Goal: Task Accomplishment & Management: Manage account settings

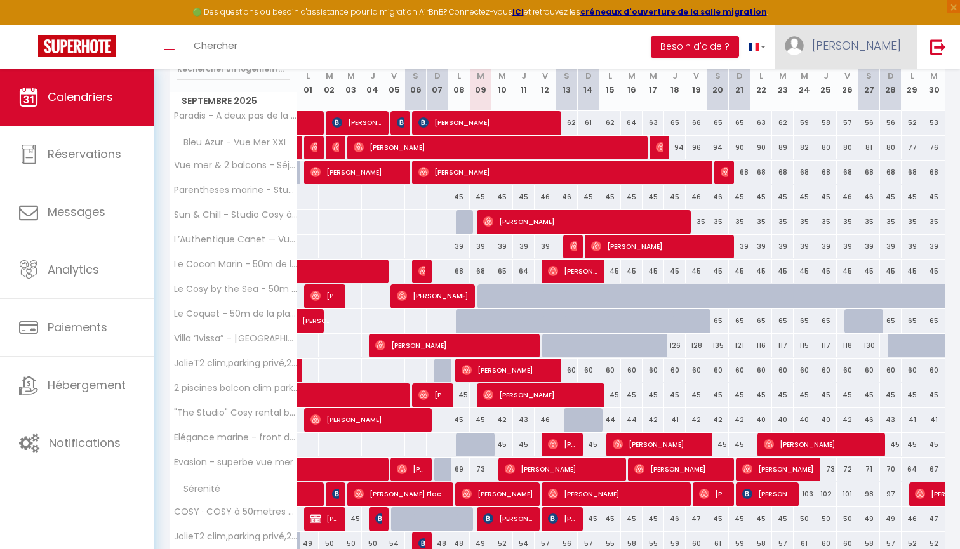
click at [865, 37] on span "[PERSON_NAME]" at bounding box center [856, 45] width 89 height 16
click at [858, 93] on link "Paramètres" at bounding box center [866, 88] width 94 height 22
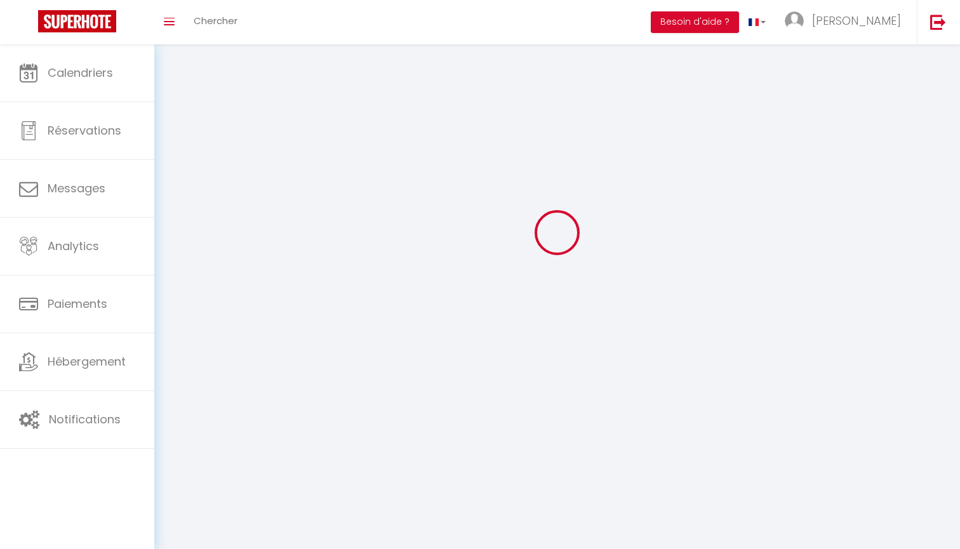
scroll to position [25, 0]
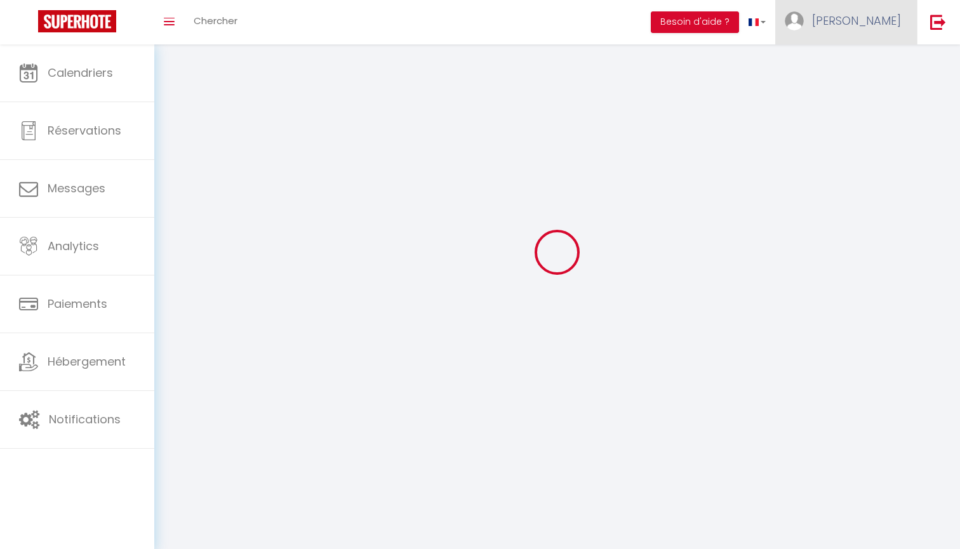
click at [857, 14] on span "[PERSON_NAME]" at bounding box center [856, 21] width 89 height 16
click at [861, 83] on link "Équipe" at bounding box center [866, 87] width 94 height 22
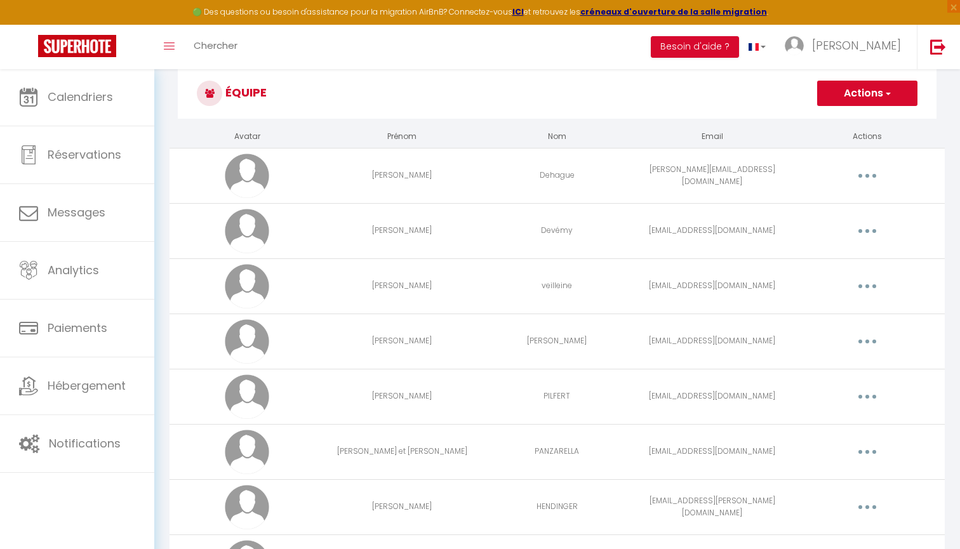
scroll to position [76, 0]
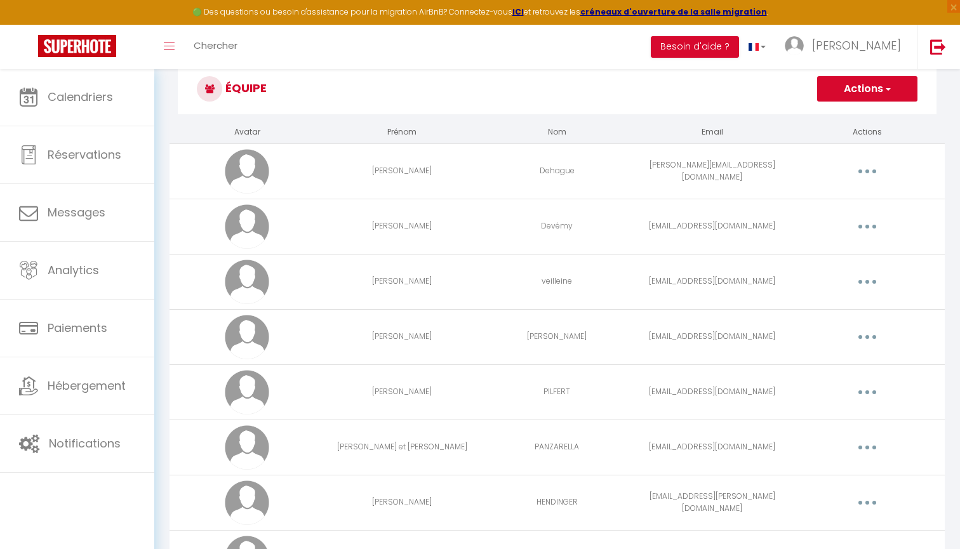
click at [868, 393] on icon "button" at bounding box center [867, 392] width 4 height 4
click at [820, 418] on link "Editer" at bounding box center [834, 422] width 94 height 22
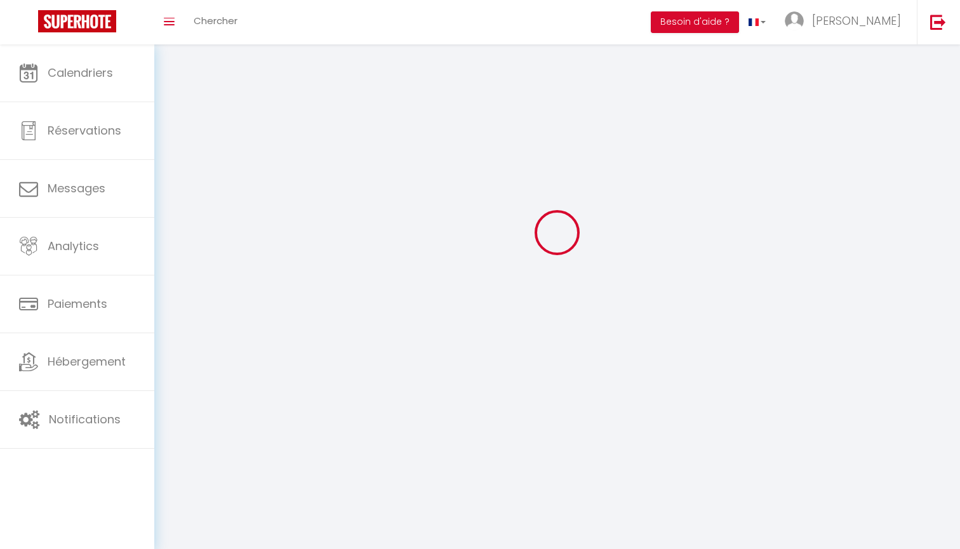
scroll to position [44, 0]
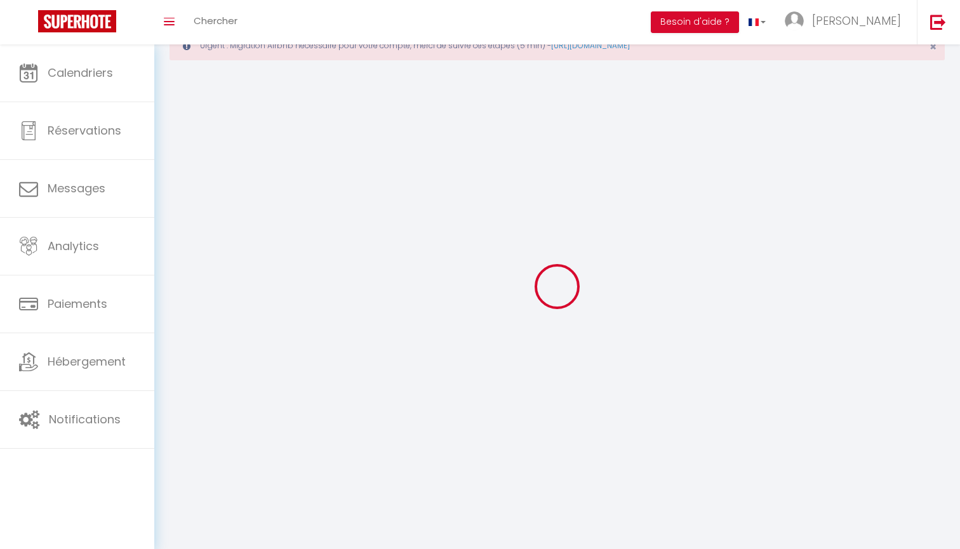
type input "[PERSON_NAME]"
type input "PILFERT"
type input "[EMAIL_ADDRESS][DOMAIN_NAME]"
type textarea "[URL][DOMAIN_NAME]"
checkbox input "false"
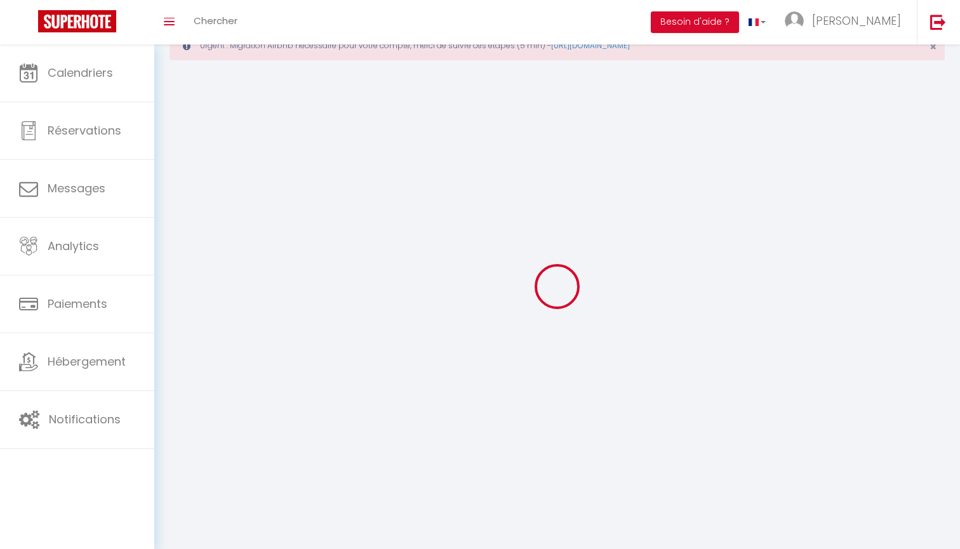
checkbox input "false"
checkbox input "true"
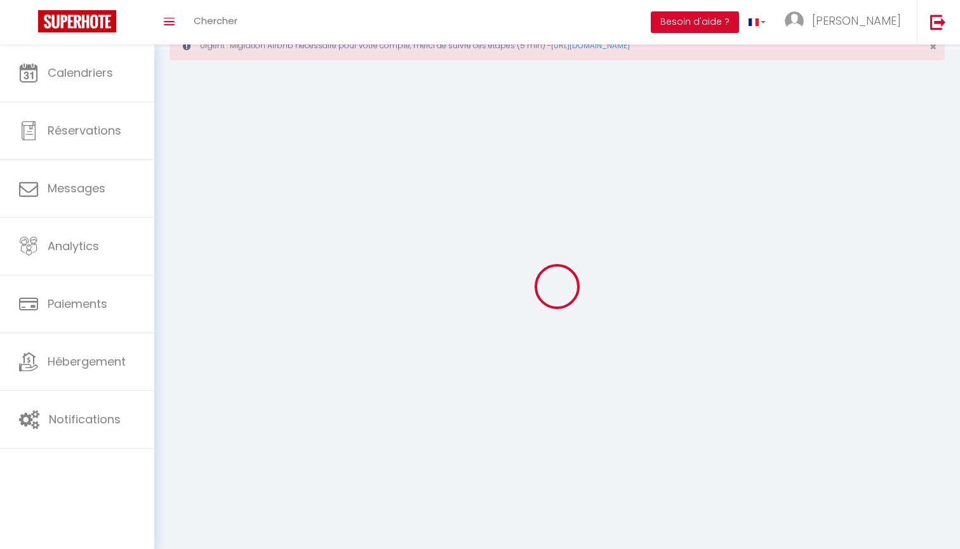
checkbox input "true"
checkbox input "false"
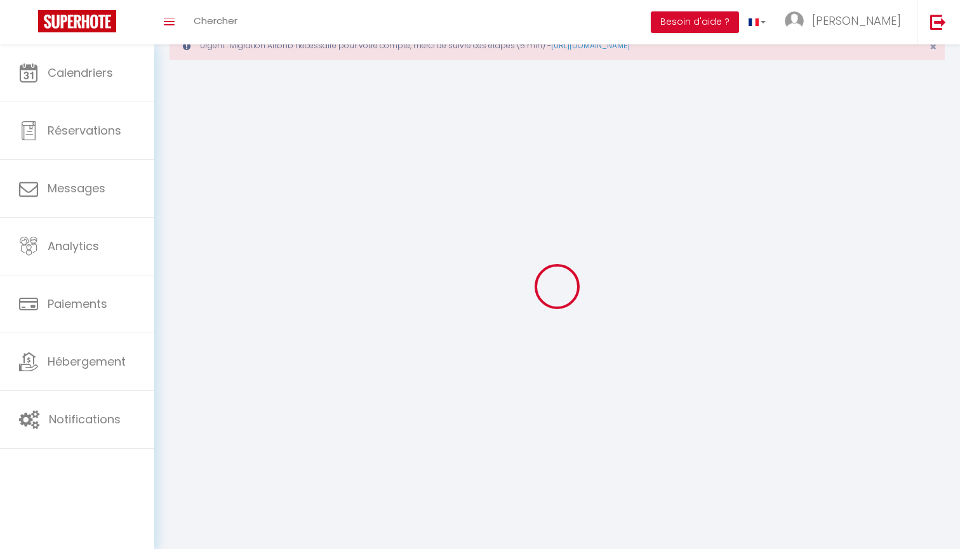
checkbox input "false"
checkbox input "true"
select select
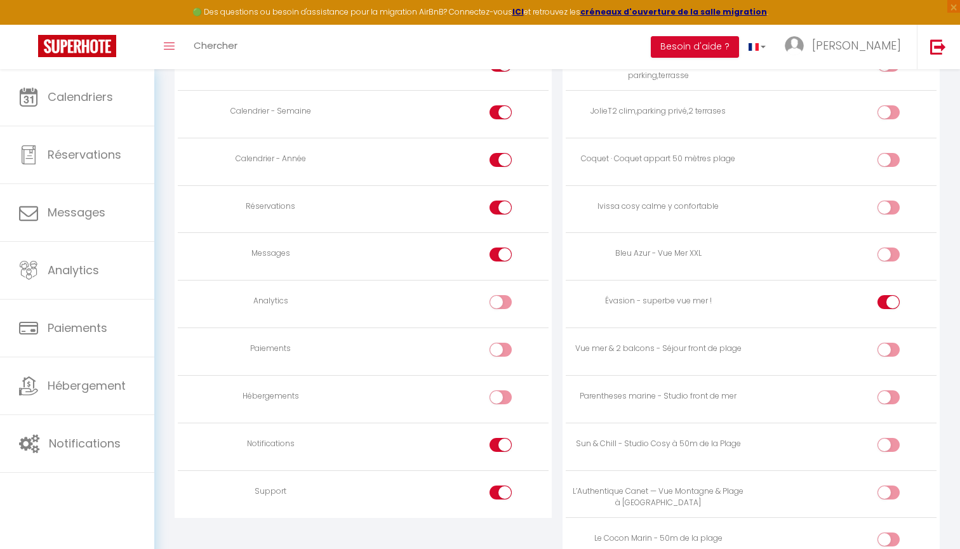
scroll to position [932, 0]
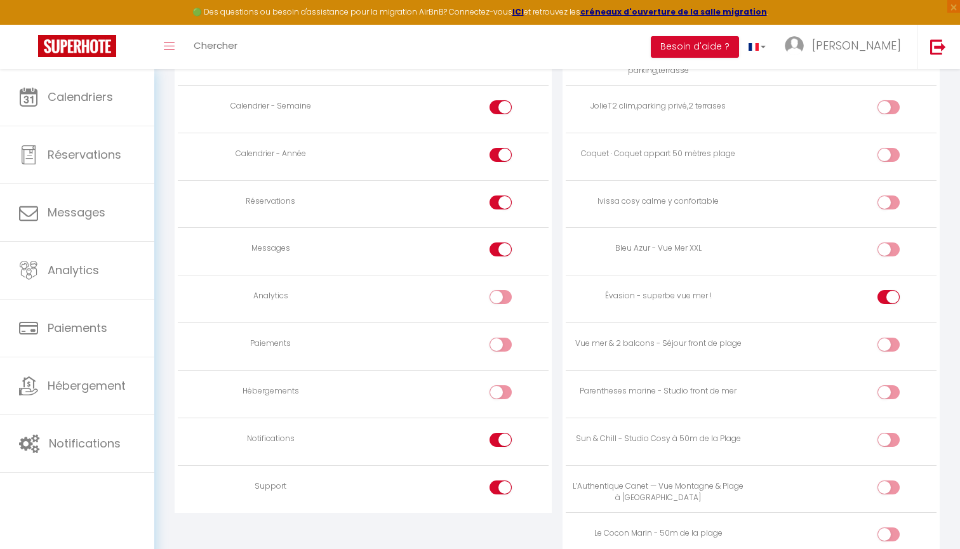
click at [894, 385] on input "checkbox" at bounding box center [899, 394] width 22 height 19
checkbox input "true"
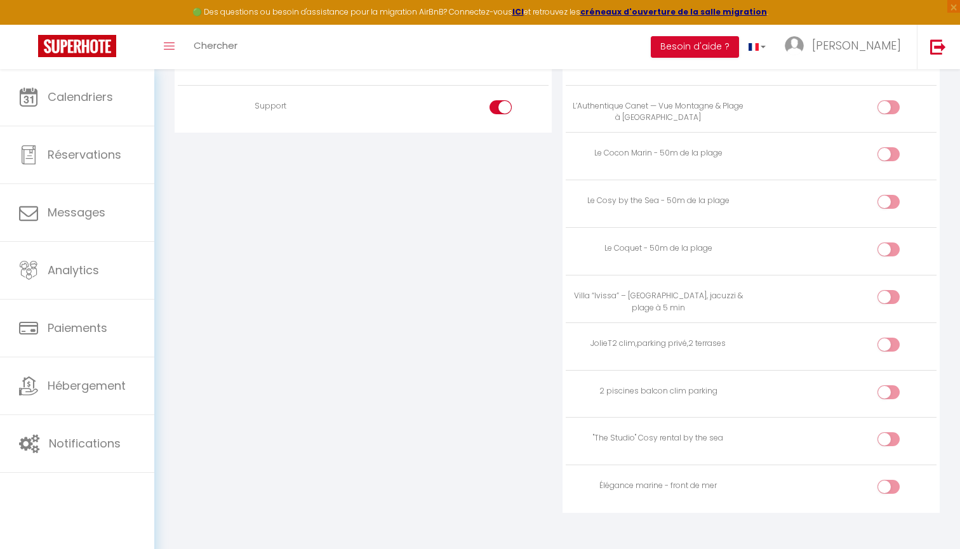
scroll to position [1312, 0]
click at [891, 481] on input "checkbox" at bounding box center [899, 490] width 22 height 19
checkbox input "true"
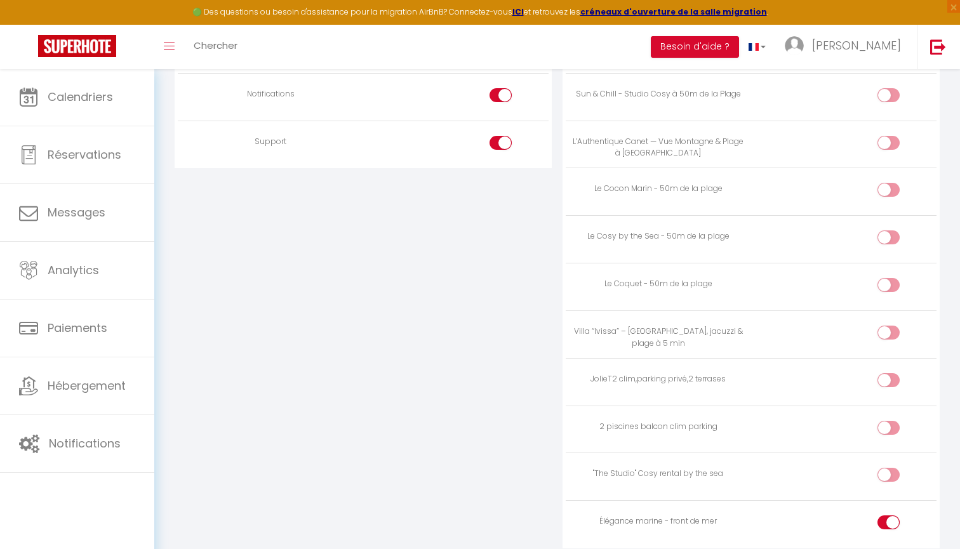
scroll to position [1274, 0]
click at [895, 424] on input "checkbox" at bounding box center [899, 433] width 22 height 19
checkbox input "true"
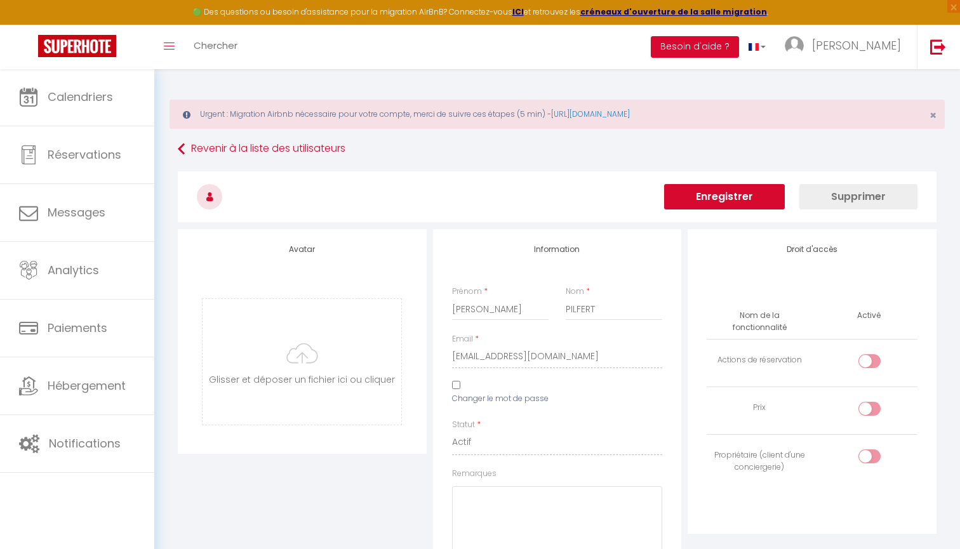
scroll to position [0, 0]
click at [741, 199] on button "Enregistrer" at bounding box center [724, 196] width 121 height 25
